Goal: Find specific page/section: Find specific page/section

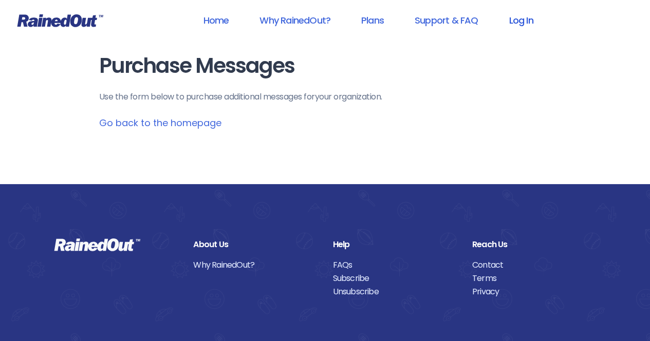
click at [523, 14] on link "Log In" at bounding box center [520, 20] width 51 height 23
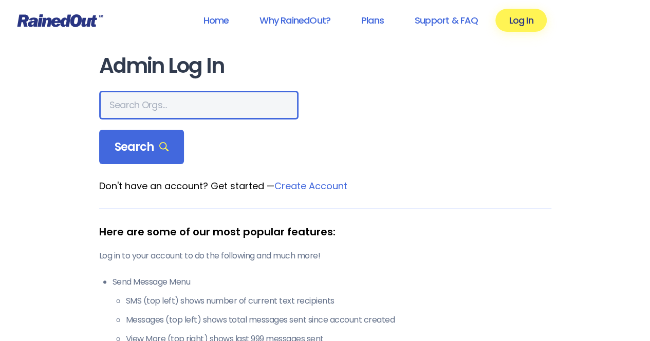
click at [154, 105] on input "text" at bounding box center [198, 105] width 199 height 29
type input "ltp d"
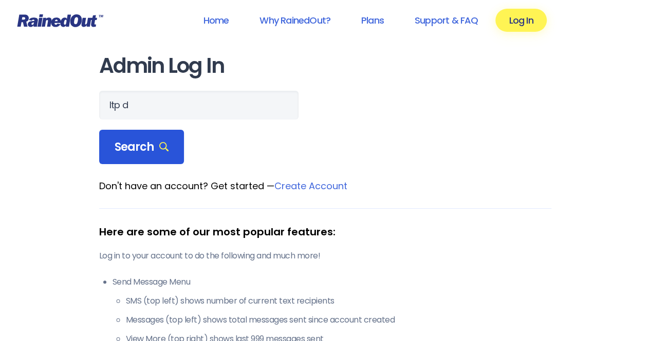
click at [138, 153] on span "Search" at bounding box center [142, 147] width 54 height 14
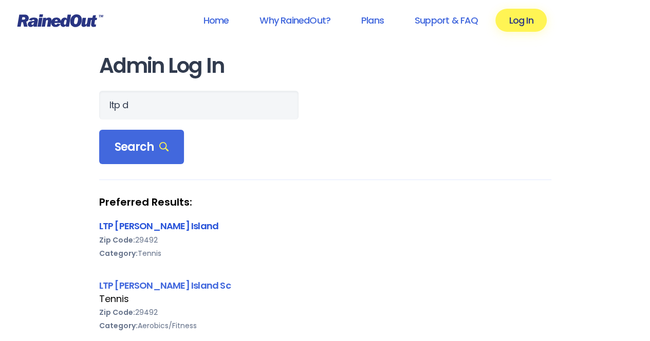
click at [135, 229] on link "LTP [PERSON_NAME] Island" at bounding box center [159, 226] width 120 height 13
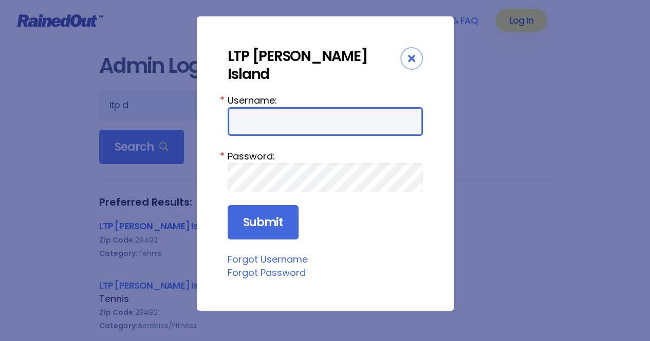
type input "tennis"
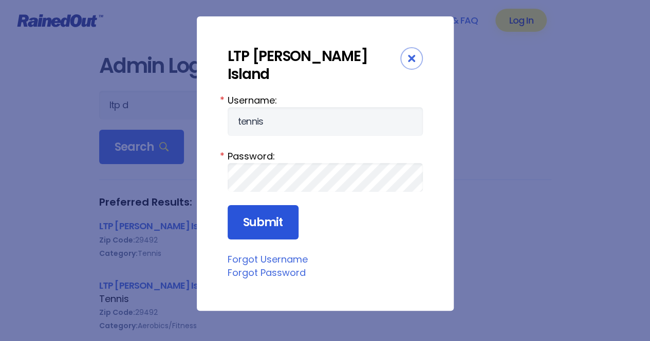
click at [237, 205] on input "Submit" at bounding box center [262, 222] width 71 height 35
